Goal: Task Accomplishment & Management: Manage account settings

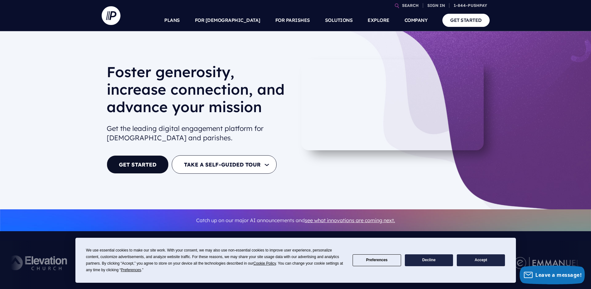
click at [537, 55] on div "[PERSON_NAME] generosity, increase connection, and advance your mission Get the…" at bounding box center [295, 120] width 591 height 178
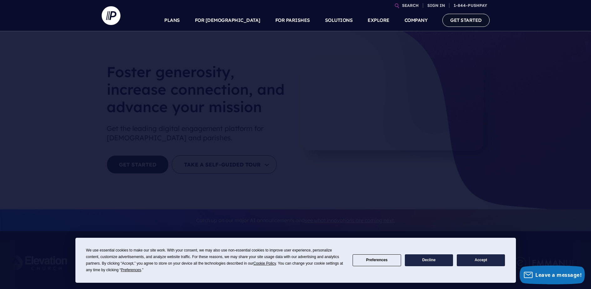
click at [476, 18] on link "GET STARTED" at bounding box center [465, 20] width 47 height 13
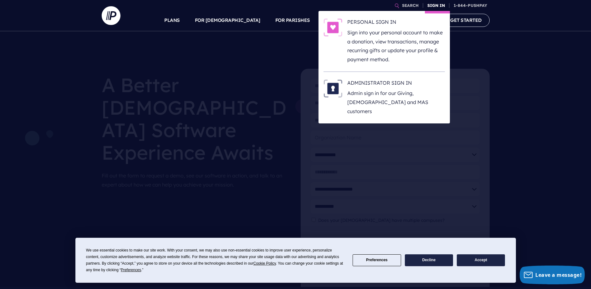
click at [433, 3] on link "SIGN IN" at bounding box center [436, 5] width 23 height 11
click at [381, 96] on p "Admin sign in for our Giving, [DEMOGRAPHIC_DATA] and MAS customers" at bounding box center [396, 102] width 98 height 27
